Goal: Task Accomplishment & Management: Manage account settings

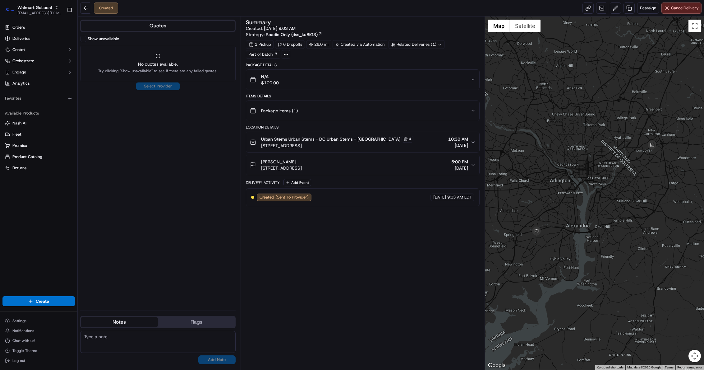
click at [386, 354] on div "Summary Created: 09/16/2025 9:03 AM Strategy: Roadie Only (dss_ku8iG3) 1 Pickup…" at bounding box center [363, 193] width 234 height 347
click at [35, 7] on span "Walmart GoLocal" at bounding box center [34, 7] width 35 height 6
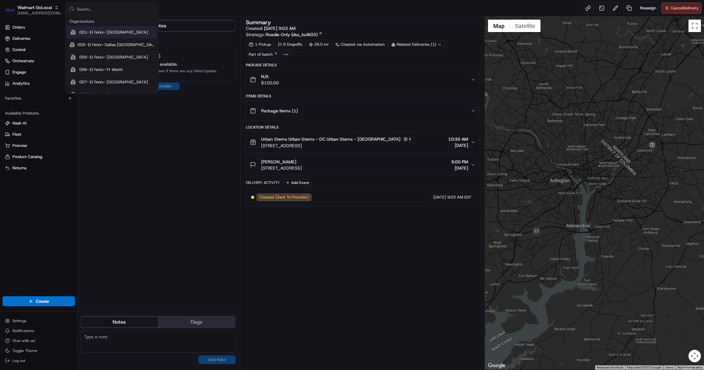
click at [138, 14] on input "text" at bounding box center [116, 9] width 78 height 12
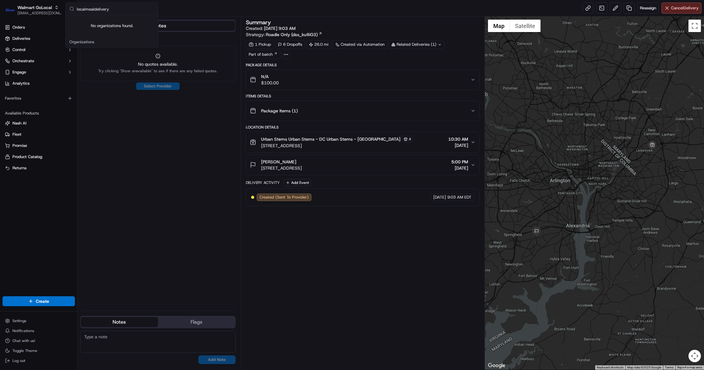
type input "localmealdelivery"
click at [420, 356] on div "Summary Created: 09/16/2025 9:03 AM Strategy: Roadie Only (dss_ku8iG3) 1 Pickup…" at bounding box center [363, 193] width 234 height 347
click at [12, 5] on img "button" at bounding box center [10, 10] width 10 height 10
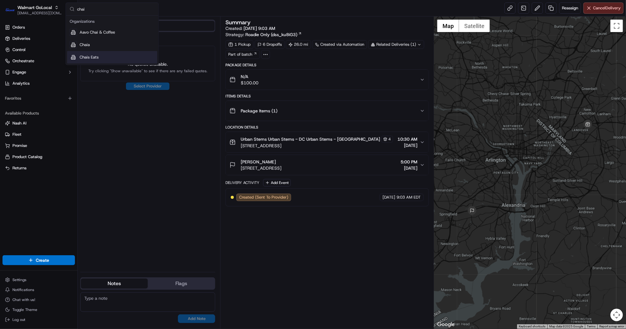
type input "chai"
drag, startPoint x: 294, startPoint y: 322, endPoint x: 155, endPoint y: 203, distance: 182.9
click at [295, 321] on div "Summary Created: 09/16/2025 9:03 AM Strategy: Roadie Only (dss_ku8iG3) 1 Pickup…" at bounding box center [326, 173] width 203 height 306
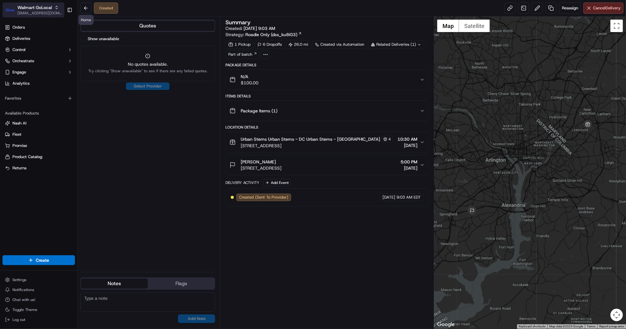
click at [39, 7] on span "Walmart GoLocal" at bounding box center [34, 7] width 35 height 6
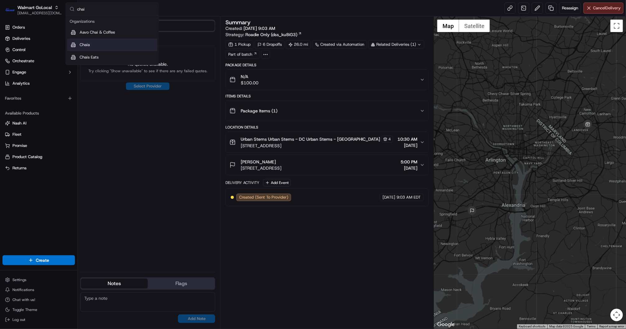
type input "chai"
click at [86, 44] on span "Chaia" at bounding box center [85, 45] width 10 height 6
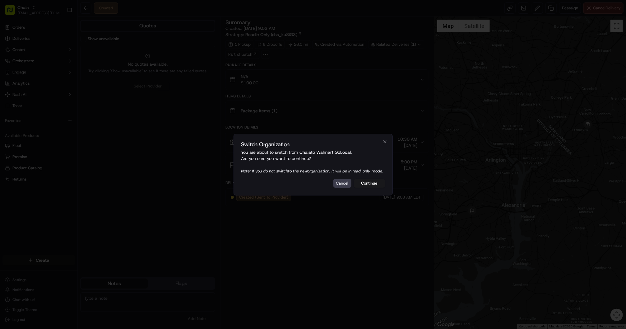
click at [368, 184] on button "Continue" at bounding box center [369, 183] width 31 height 9
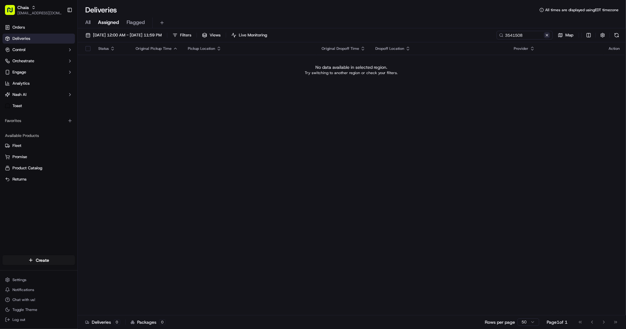
click at [544, 37] on button at bounding box center [547, 35] width 6 height 6
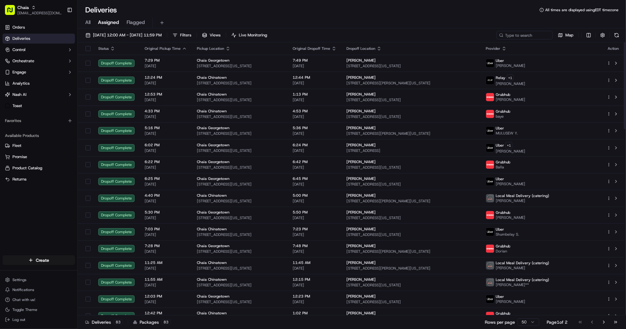
drag, startPoint x: 353, startPoint y: 323, endPoint x: 353, endPoint y: 318, distance: 4.0
click at [353, 323] on div "Deliveries 83 Packages 83 Rows per page 50 Page 1 of 2 Go to first page Go to p…" at bounding box center [352, 322] width 548 height 14
click at [523, 36] on input at bounding box center [515, 35] width 75 height 9
paste input "Georgetown University Campus Ministry"
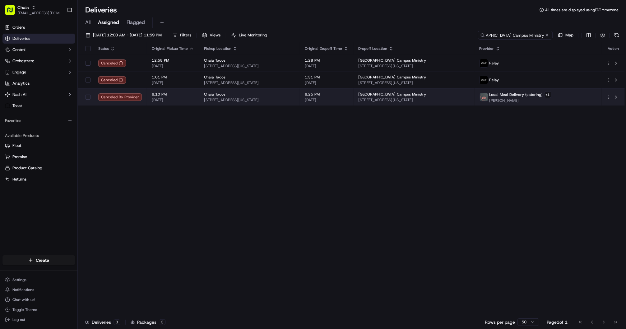
type input "Georgetown University Campus Ministry"
click at [295, 95] on div "Chaia Tacos" at bounding box center [249, 94] width 91 height 5
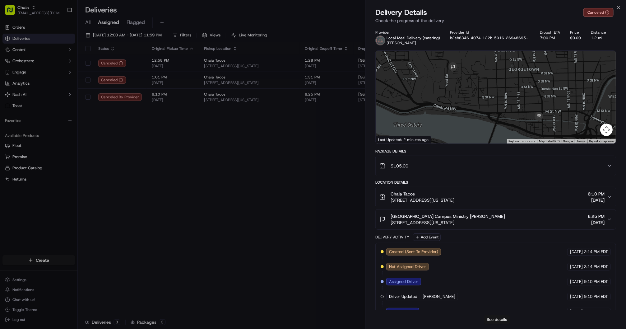
click at [500, 319] on button "See details" at bounding box center [497, 319] width 26 height 9
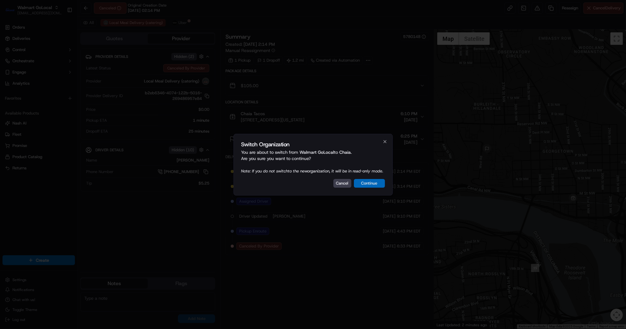
click at [366, 187] on button "Continue" at bounding box center [369, 183] width 31 height 9
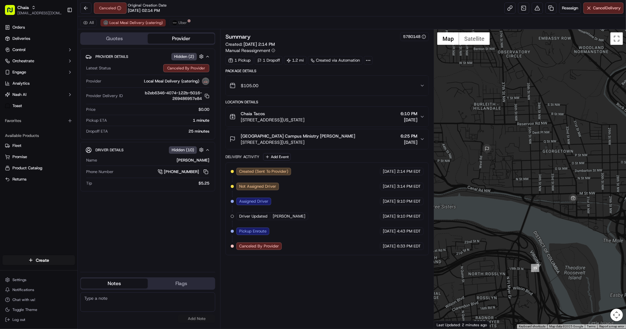
drag, startPoint x: 337, startPoint y: 137, endPoint x: 322, endPoint y: 133, distance: 15.7
click at [322, 133] on button "Georgetown University Campus Ministry Jillian Hubbard 3700 O St NW, Washington,…" at bounding box center [327, 139] width 203 height 20
click at [364, 312] on div "Summary 5780148 Created: 09/11/2025 2:14 PM Manual Reassignment 1 Pickup 1 Drop…" at bounding box center [326, 178] width 203 height 293
click at [195, 24] on img at bounding box center [197, 22] width 5 height 5
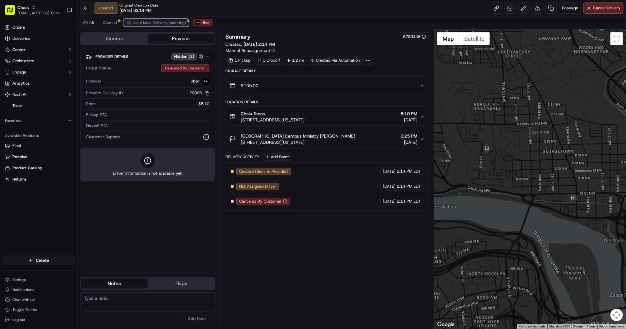
click at [156, 24] on span "Local Meal Delivery (catering)" at bounding box center [158, 22] width 53 height 5
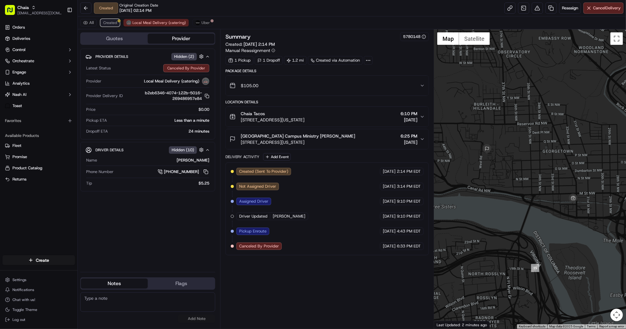
click at [107, 25] on span "Created" at bounding box center [110, 22] width 14 height 5
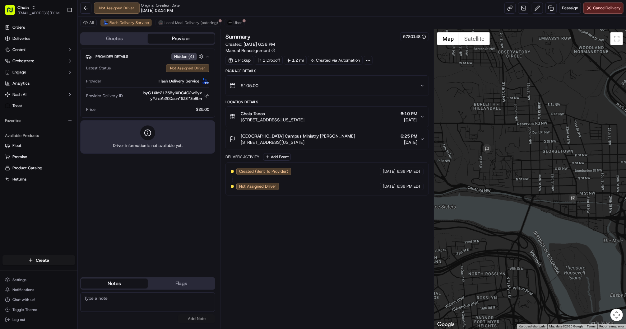
click at [371, 315] on div "Summary 5780148 Created: 09/16/2025 6:36 PM Manual Reassignment 1 Pickup 1 Drop…" at bounding box center [326, 178] width 203 height 293
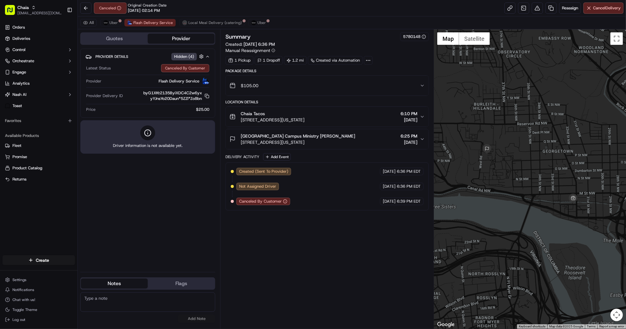
click at [389, 318] on div "Summary 5780148 Created: 09/16/2025 6:36 PM Manual Reassignment 1 Pickup 1 Drop…" at bounding box center [326, 178] width 203 height 293
click at [119, 26] on button "Uber" at bounding box center [110, 22] width 20 height 7
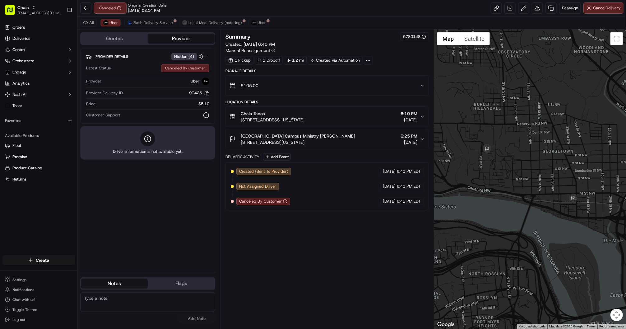
click at [365, 314] on div "Summary 5780148 Created: 09/16/2025 6:40 PM Manual Reassignment 1 Pickup 1 Drop…" at bounding box center [326, 178] width 203 height 293
drag, startPoint x: 267, startPoint y: 192, endPoint x: 313, endPoint y: 192, distance: 46.0
click at [313, 192] on div "Source: Portal User: lseguiran@nashhelp.com Source: Portal User: lseguiran@nash…" at bounding box center [296, 190] width 85 height 19
copy div "lseguiran@nashhelp.com"
click at [358, 274] on div "Summary 5780148 Created: 09/16/2025 6:40 PM Manual Reassignment 1 Pickup 1 Drop…" at bounding box center [326, 178] width 203 height 293
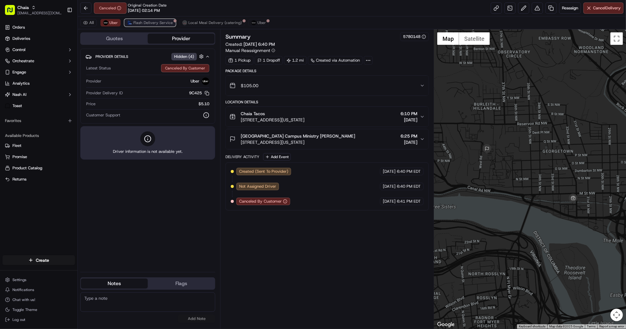
click at [154, 26] on button "Flash Delivery Service" at bounding box center [149, 22] width 51 height 7
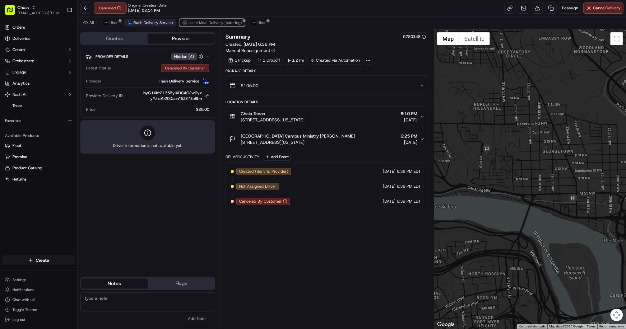
click at [199, 21] on span "Local Meal Delivery (catering)" at bounding box center [214, 22] width 53 height 5
click at [149, 21] on span "Flash Delivery Service" at bounding box center [153, 22] width 40 height 5
click at [369, 320] on div "Summary 5780148 Created: 09/16/2025 6:36 PM Manual Reassignment 1 Pickup 1 Drop…" at bounding box center [326, 178] width 203 height 293
click at [422, 120] on button "Chaia Tacos 3207 Grace St NW, Washington, DC 20007, USA 6:10 PM 09/16/2025" at bounding box center [327, 117] width 203 height 20
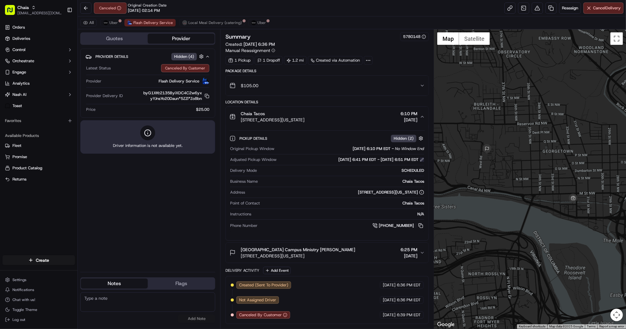
click at [422, 162] on button at bounding box center [422, 159] width 4 height 4
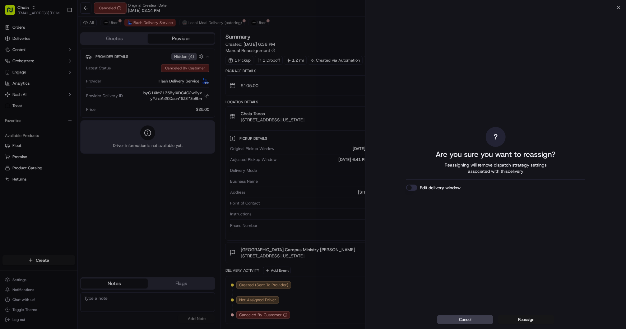
click at [529, 320] on button "Reassign" at bounding box center [526, 319] width 56 height 9
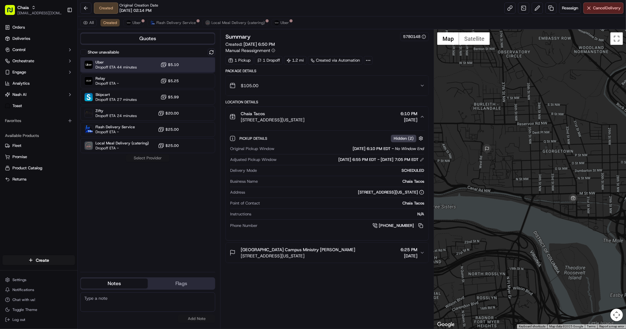
click at [147, 63] on div "Uber Dropoff ETA 44 minutes $5.10" at bounding box center [147, 64] width 135 height 15
click at [155, 160] on button "Assign Provider" at bounding box center [148, 157] width 44 height 7
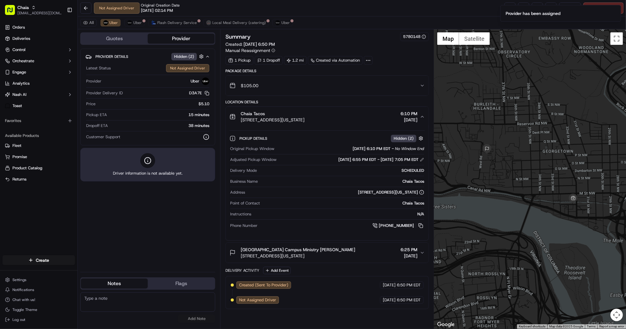
click at [357, 319] on div "Summary 5780148 Created: 09/16/2025 6:50 PM Manual Reassignment 1 Pickup 1 Drop…" at bounding box center [326, 178] width 203 height 293
click at [401, 315] on div "Summary 5780148 Created: 09/16/2025 6:50 PM Manual Reassignment 1 Pickup 1 Drop…" at bounding box center [326, 178] width 203 height 293
